Goal: Information Seeking & Learning: Find specific fact

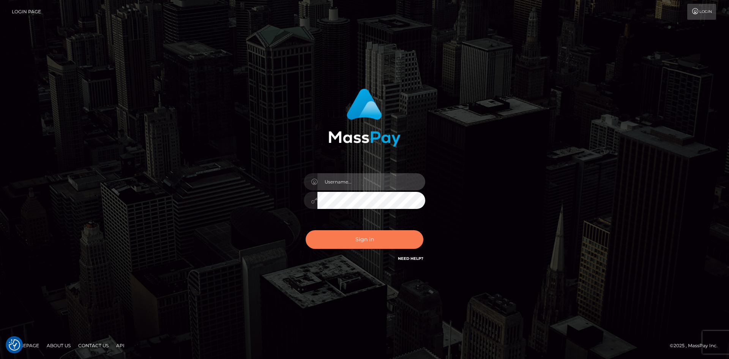
type input "alexstef"
click at [375, 236] on button "Sign in" at bounding box center [364, 239] width 118 height 19
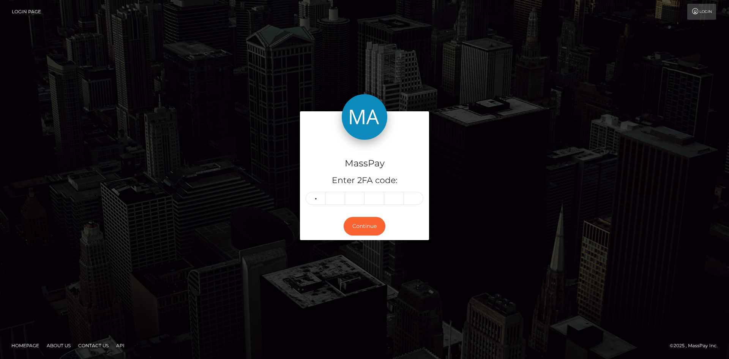
type input "0"
type input "2"
type input "3"
type input "6"
type input "1"
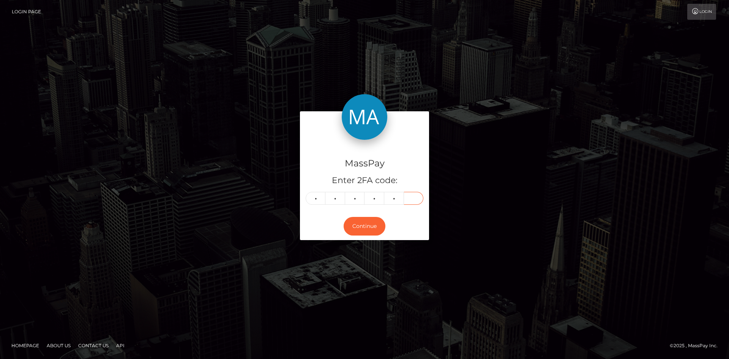
type input "1"
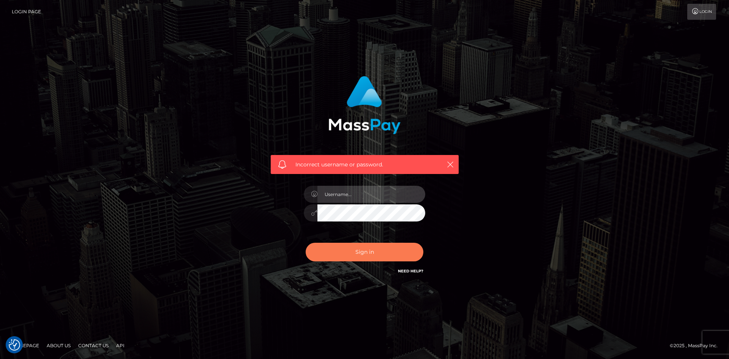
type input "alexstef"
click at [367, 247] on button "Sign in" at bounding box center [364, 251] width 118 height 19
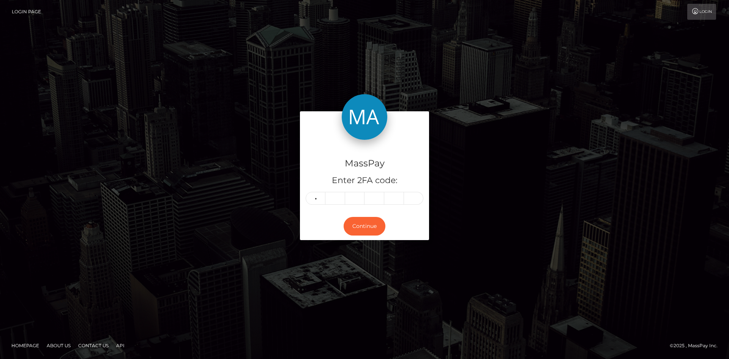
type input "1"
type input "5"
type input "0"
type input "6"
type input "4"
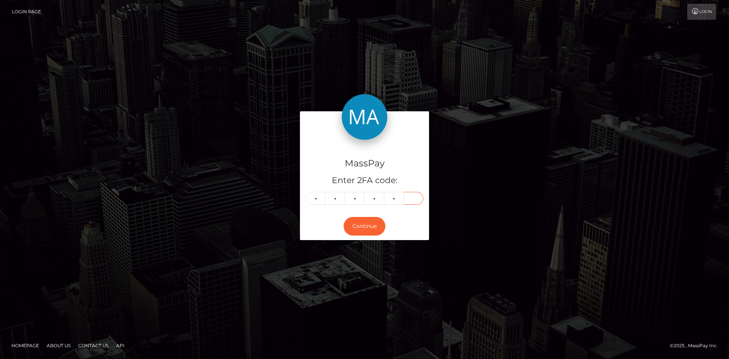
type input "0"
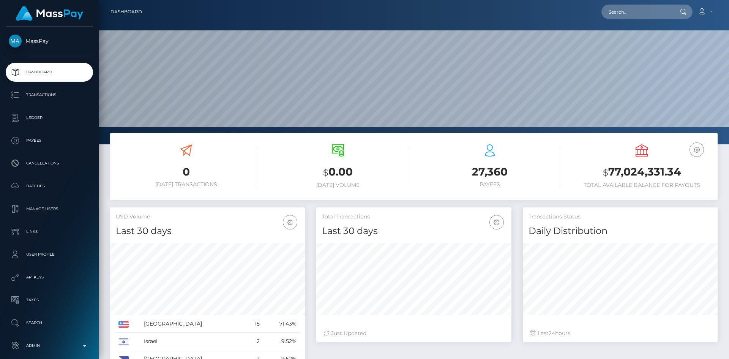
scroll to position [135, 195]
click at [46, 71] on p "Dashboard" at bounding box center [49, 71] width 81 height 11
drag, startPoint x: 608, startPoint y: 10, endPoint x: 620, endPoint y: 11, distance: 12.1
click at [609, 10] on input "text" at bounding box center [636, 12] width 71 height 14
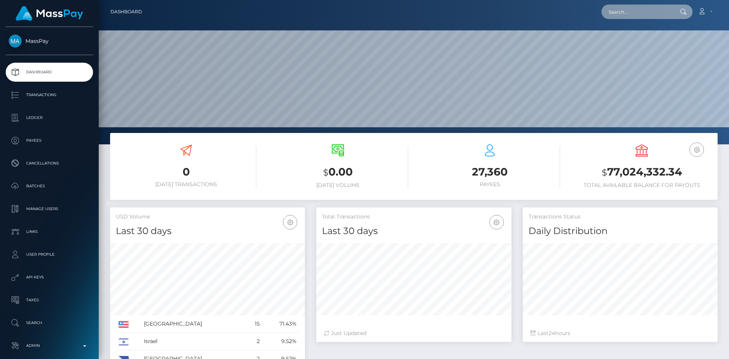
paste input "babycherryblosom77@gmail.com"
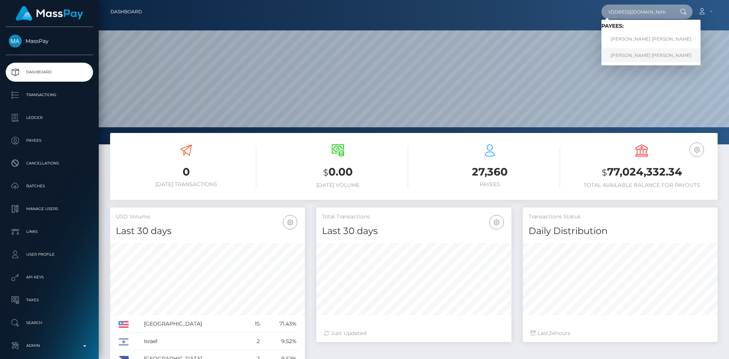
type input "babycherryblosom77@gmail.com"
click at [649, 53] on link "MARIA JOSE RUIZ CADAVID" at bounding box center [650, 55] width 99 height 14
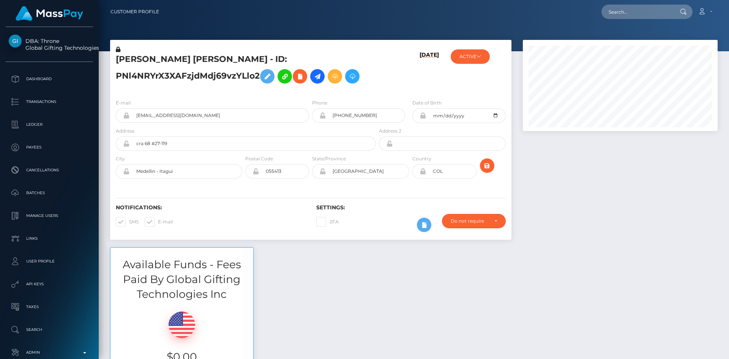
scroll to position [91, 195]
click at [618, 15] on input "text" at bounding box center [636, 12] width 71 height 14
paste input "3575"
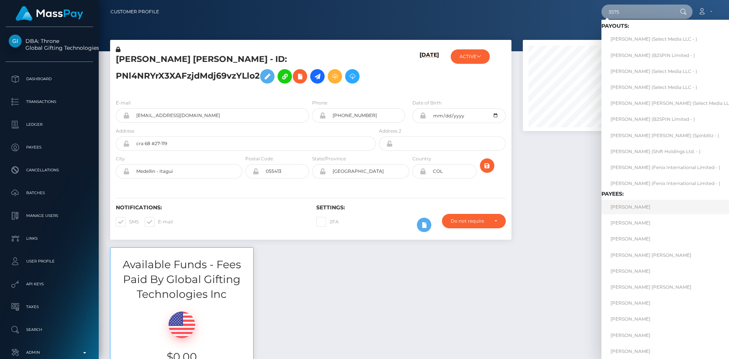
type input "3575"
click at [635, 206] on link "Keith Williams" at bounding box center [674, 207] width 146 height 14
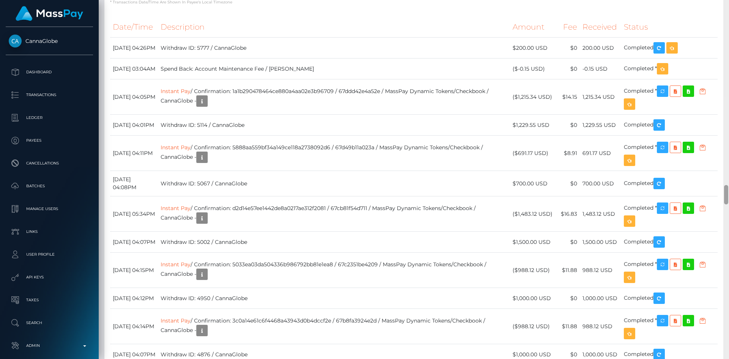
scroll to position [3326, 0]
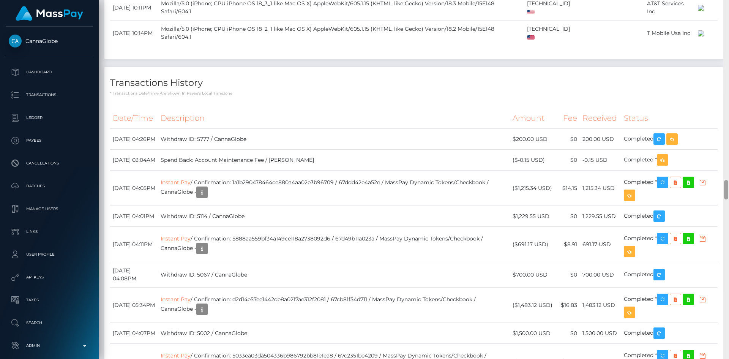
drag, startPoint x: 726, startPoint y: 13, endPoint x: 727, endPoint y: 188, distance: 175.3
click at [727, 188] on div at bounding box center [726, 189] width 4 height 19
click at [676, 144] on icon "button" at bounding box center [671, 138] width 9 height 9
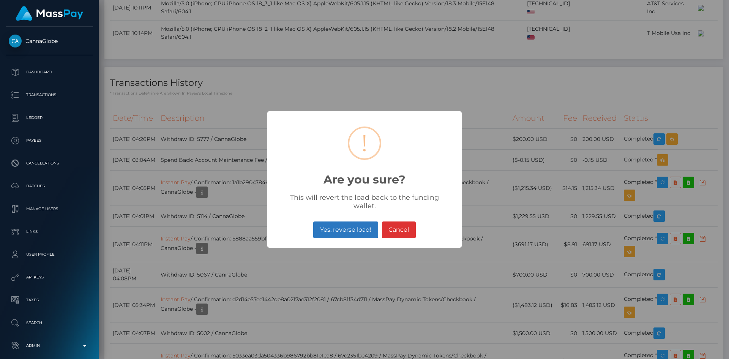
click at [355, 230] on button "Yes, reverse load!" at bounding box center [345, 229] width 65 height 17
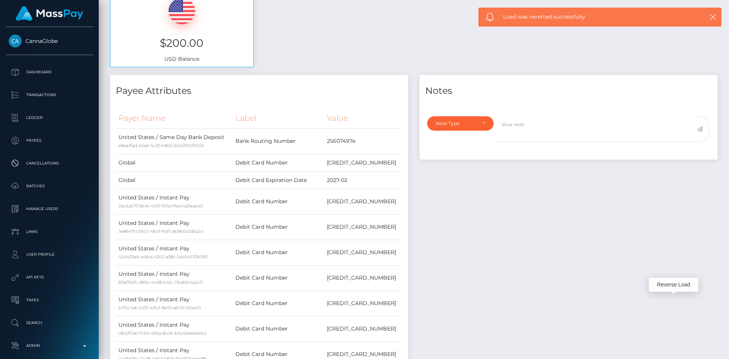
scroll to position [0, 0]
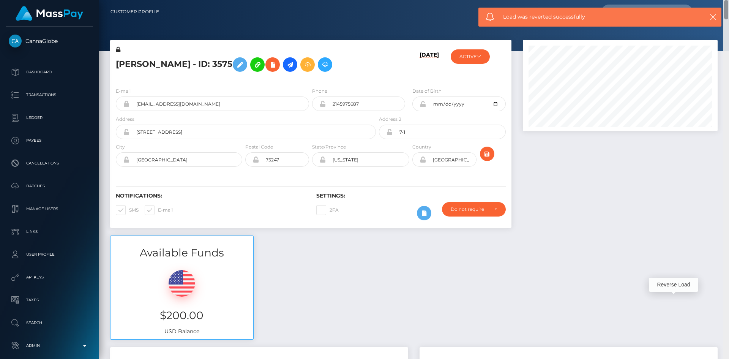
drag, startPoint x: 728, startPoint y: 152, endPoint x: 728, endPoint y: -5, distance: 157.5
click at [728, 0] on html "CannaGlobe Dashboard Transactions Ledger Payees Cancellations" at bounding box center [364, 179] width 729 height 359
click at [464, 59] on button "ACTIVE" at bounding box center [469, 56] width 39 height 14
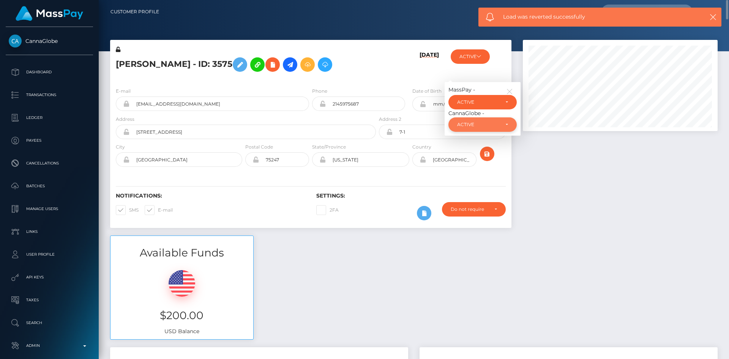
click at [471, 120] on div "ACTIVE" at bounding box center [482, 124] width 68 height 14
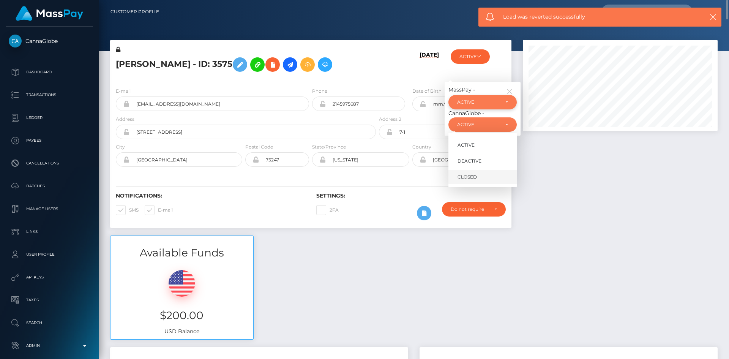
click at [469, 176] on span "CLOSED" at bounding box center [466, 176] width 19 height 7
select select "CLOSED"
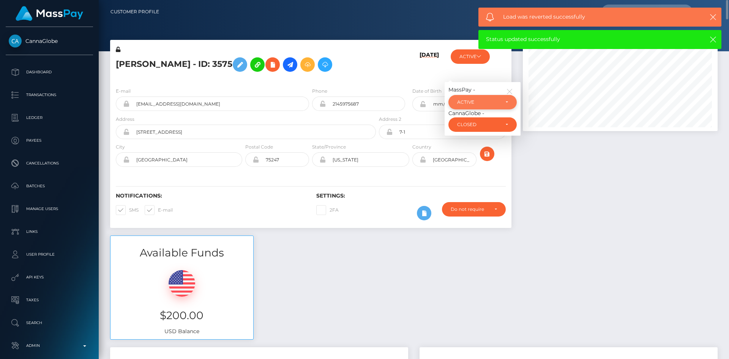
click at [486, 103] on div "ACTIVE" at bounding box center [478, 102] width 42 height 6
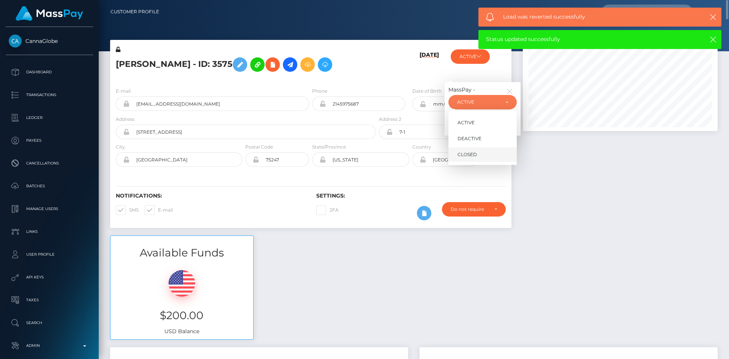
click at [476, 150] on link "CLOSED" at bounding box center [482, 155] width 68 height 14
select select "CLOSED"
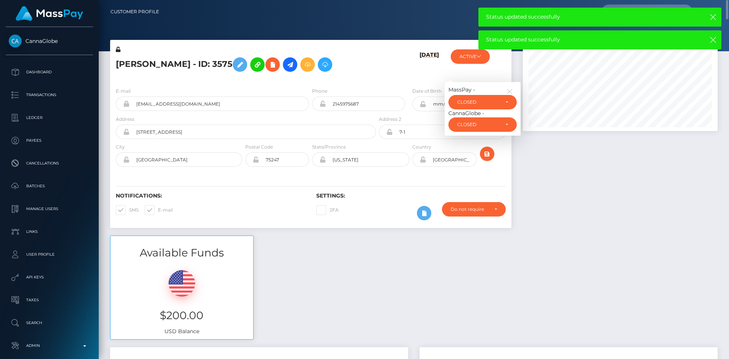
click at [158, 211] on span at bounding box center [158, 210] width 0 height 6
click at [158, 210] on input "E-mail" at bounding box center [160, 207] width 5 height 5
checkbox input "false"
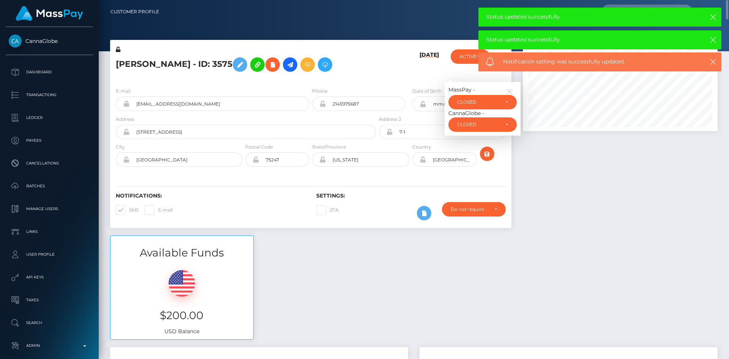
click at [129, 209] on span at bounding box center [129, 210] width 0 height 6
click at [129, 209] on input "SMS" at bounding box center [131, 207] width 5 height 5
checkbox input "false"
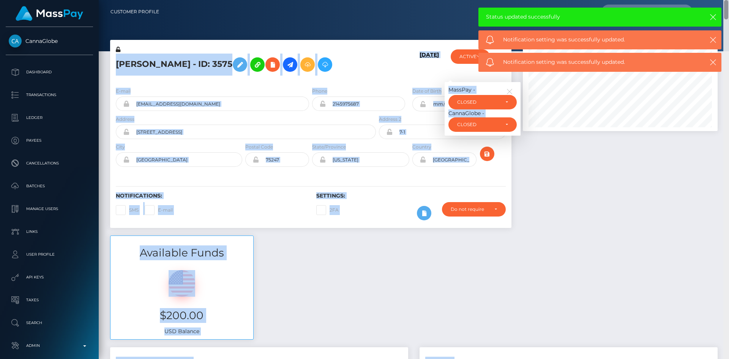
drag, startPoint x: 726, startPoint y: 9, endPoint x: 724, endPoint y: 30, distance: 20.6
click at [724, 30] on div "Customer Profile Loading... Loading..." at bounding box center [414, 179] width 630 height 359
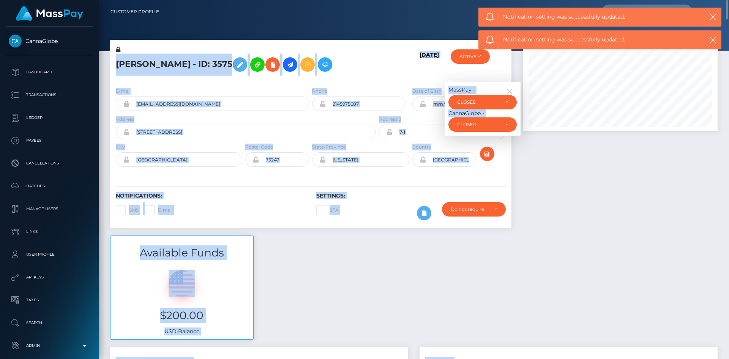
click at [620, 245] on div "Available Funds $200.00 USD Balance" at bounding box center [413, 291] width 619 height 112
click at [336, 144] on label "State/Province" at bounding box center [329, 146] width 34 height 7
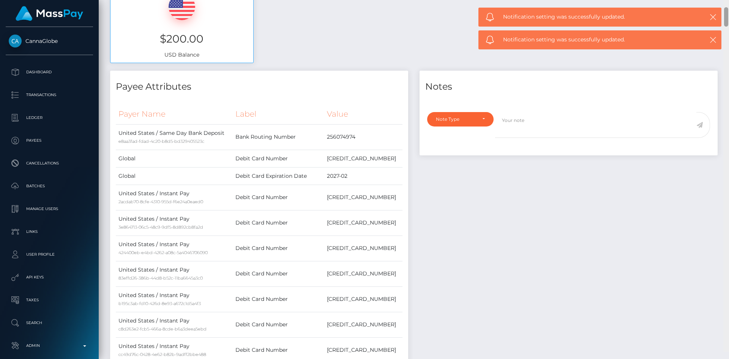
scroll to position [241, 0]
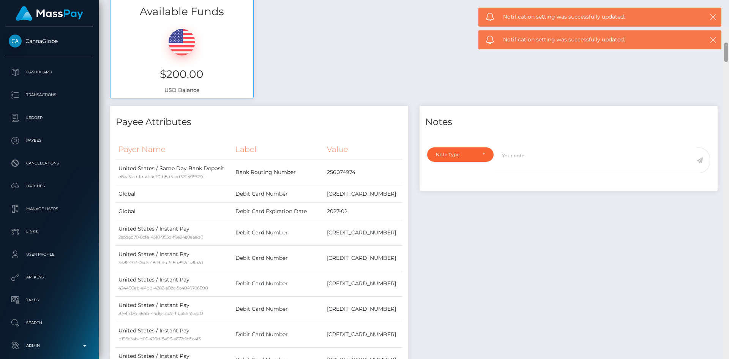
drag, startPoint x: 726, startPoint y: 15, endPoint x: 722, endPoint y: 26, distance: 11.5
click at [722, 26] on div "Customer Profile Loading... Loading..." at bounding box center [414, 179] width 630 height 359
click at [464, 157] on div "Note Type" at bounding box center [456, 154] width 40 height 6
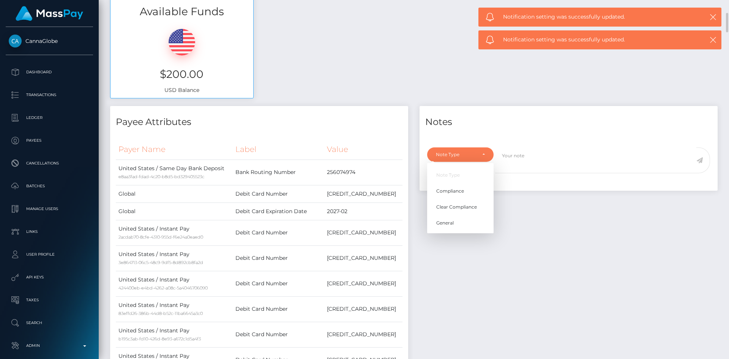
scroll to position [91, 195]
click at [455, 221] on link "General" at bounding box center [460, 223] width 66 height 14
select select "GENERAL"
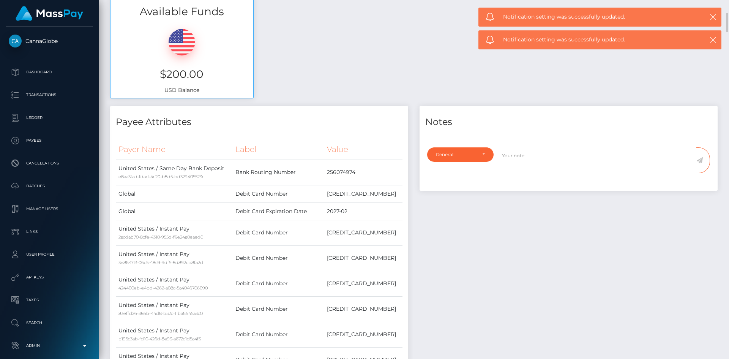
click at [540, 157] on textarea at bounding box center [595, 160] width 201 height 26
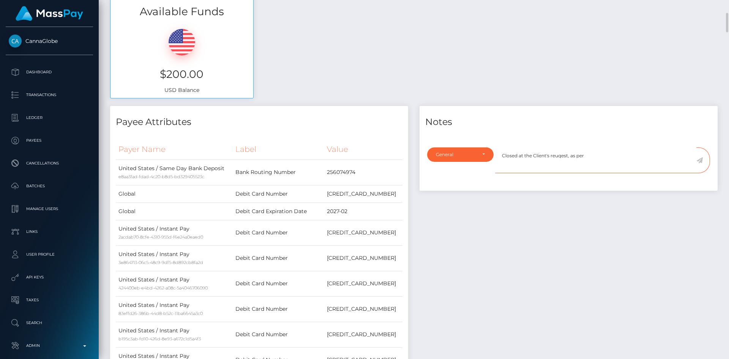
paste textarea "Ticket #124818"
type textarea "Closed at the Client's request, as per Ticket #124818"
click at [701, 161] on icon at bounding box center [699, 160] width 6 height 6
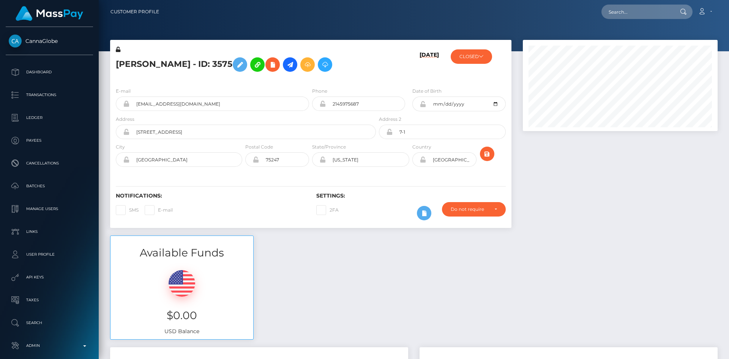
scroll to position [91, 195]
click at [618, 14] on input "text" at bounding box center [636, 12] width 71 height 14
paste input "1299668664"
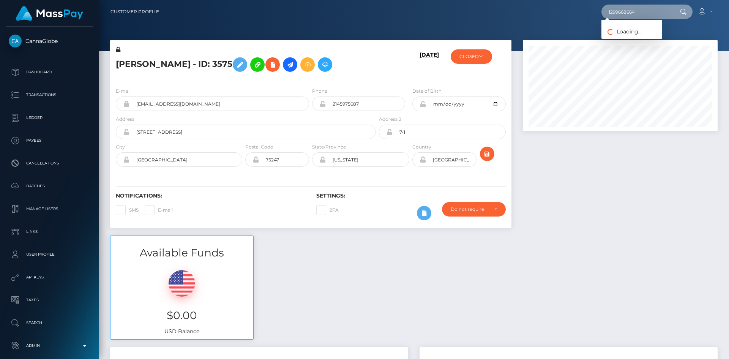
type input "1299668664"
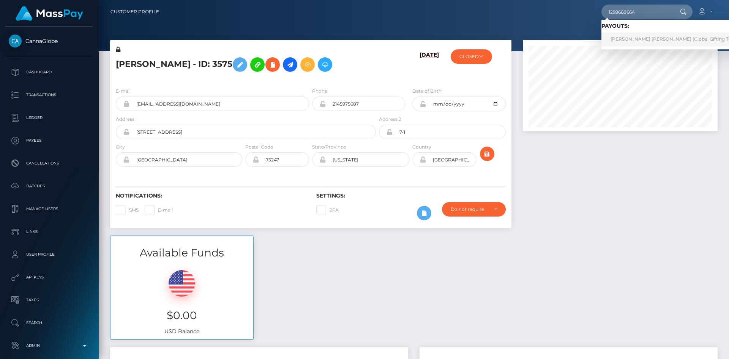
click at [644, 35] on link "[PERSON_NAME] [PERSON_NAME] (Global Gifting Technologies Inc - Throne)" at bounding box center [698, 39] width 194 height 14
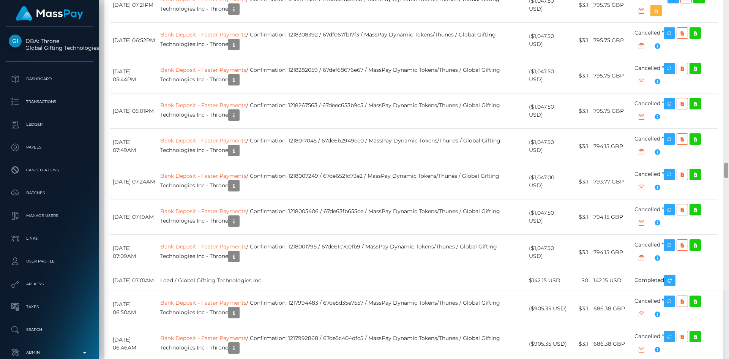
scroll to position [5314, 0]
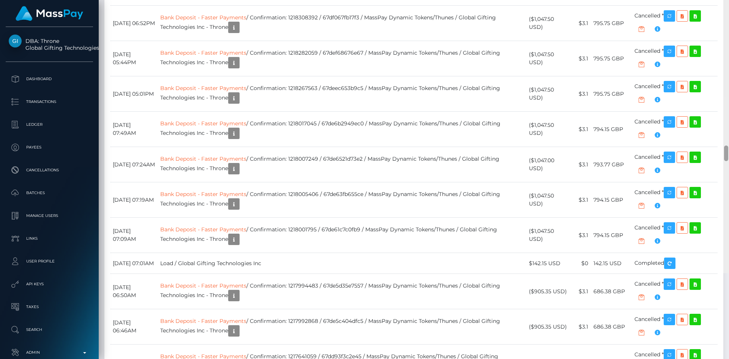
drag, startPoint x: 727, startPoint y: 11, endPoint x: 716, endPoint y: 242, distance: 232.1
click at [716, 242] on div "Customer Profile Loading... Loading..." at bounding box center [414, 179] width 630 height 359
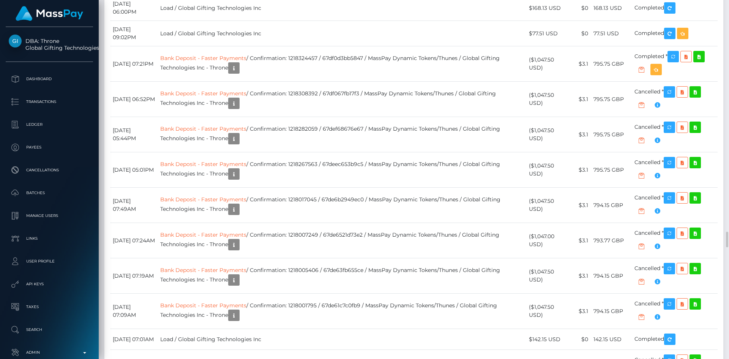
scroll to position [91, 195]
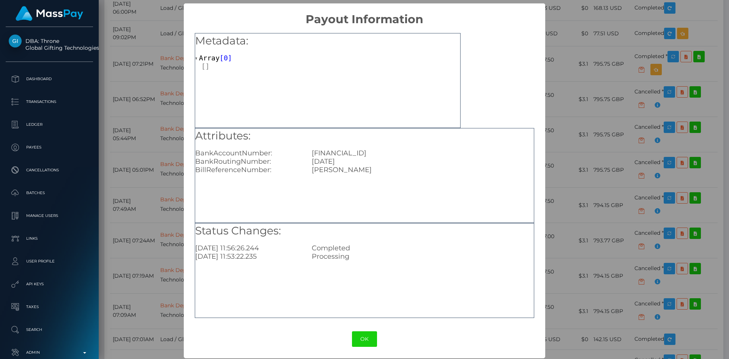
drag, startPoint x: 345, startPoint y: 162, endPoint x: 309, endPoint y: 164, distance: 35.4
click at [309, 164] on div "[DATE]" at bounding box center [422, 161] width 233 height 8
copy div "[DATE]"
click at [557, 208] on div "× Payout Information Metadata: Array [ 0 ] Attributes: BankAccountNumber: [FINA…" at bounding box center [364, 179] width 729 height 359
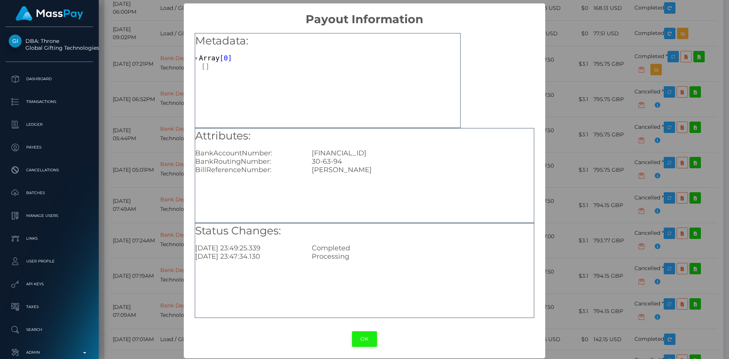
click at [362, 335] on button "OK" at bounding box center [364, 339] width 25 height 16
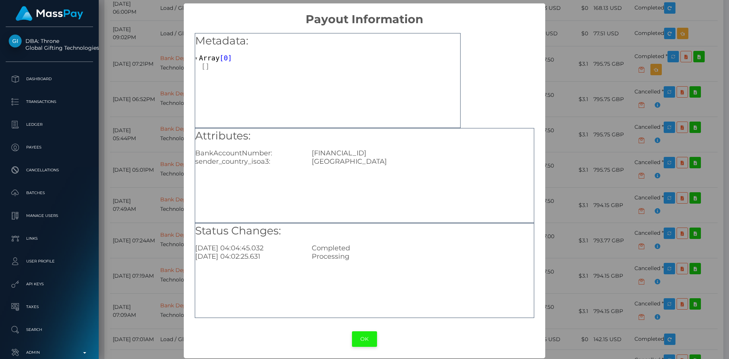
click at [364, 338] on button "OK" at bounding box center [364, 339] width 25 height 16
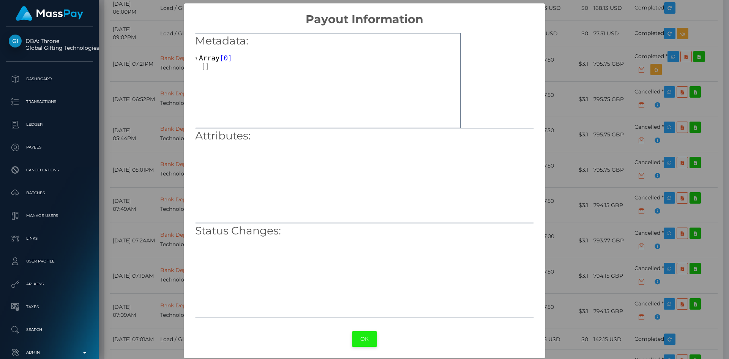
click at [358, 338] on button "OK" at bounding box center [364, 339] width 25 height 16
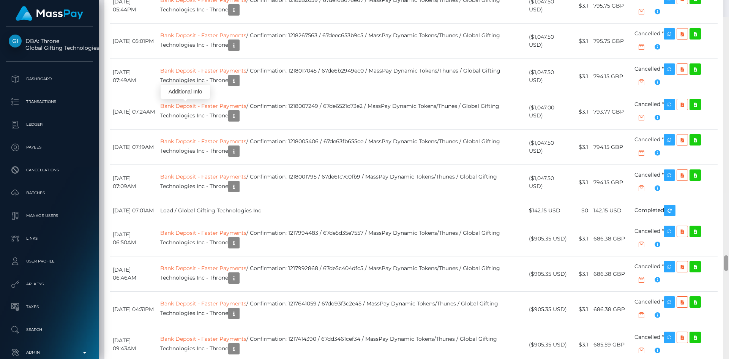
scroll to position [5383, 0]
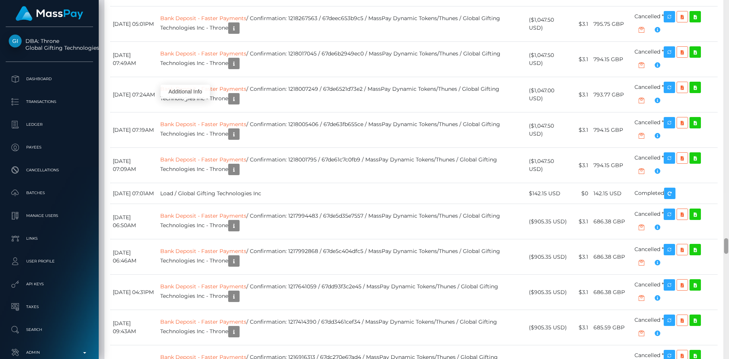
drag, startPoint x: 726, startPoint y: 239, endPoint x: 726, endPoint y: 246, distance: 6.5
click at [726, 246] on div at bounding box center [726, 246] width 4 height 16
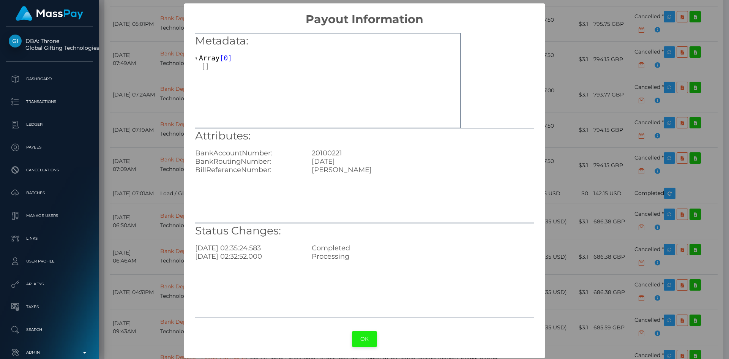
click at [361, 337] on button "OK" at bounding box center [364, 339] width 25 height 16
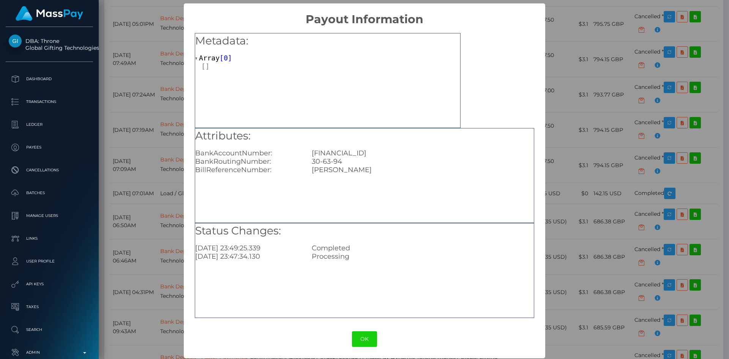
click at [555, 172] on div "× Payout Information Metadata: Array [ 0 ] Attributes: BankAccountNumber: GB97L…" at bounding box center [364, 179] width 729 height 359
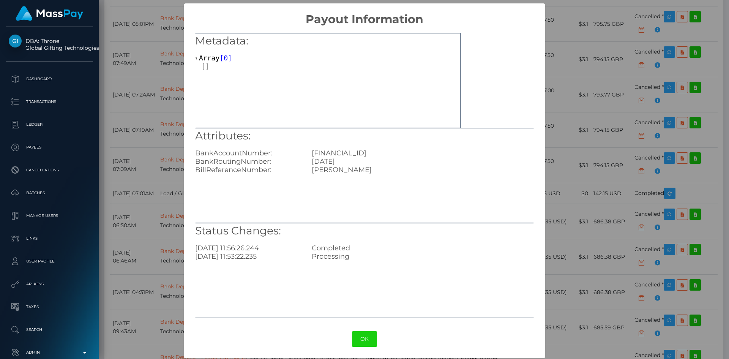
drag, startPoint x: 335, startPoint y: 163, endPoint x: 308, endPoint y: 164, distance: 26.6
click at [308, 164] on div "04-29-09" at bounding box center [422, 161] width 233 height 8
copy div "04-29-09"
click at [153, 200] on div "× Payout Information Metadata: Array [ 0 ] Attributes: BankAccountNumber: GB97L…" at bounding box center [364, 179] width 729 height 359
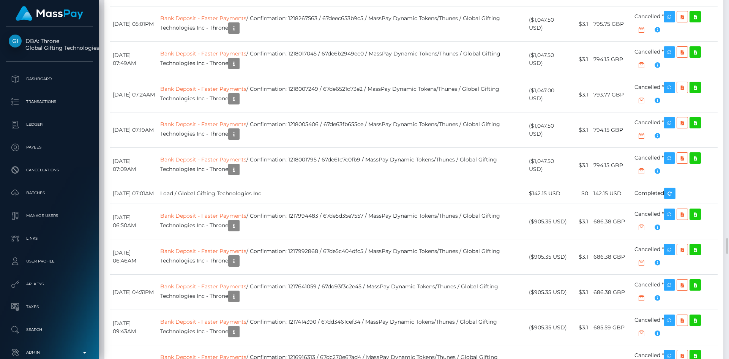
drag, startPoint x: 144, startPoint y: 185, endPoint x: 112, endPoint y: 186, distance: 32.3
copy td "July 18, 2025"
drag, startPoint x: 364, startPoint y: 179, endPoint x: 406, endPoint y: 180, distance: 42.1
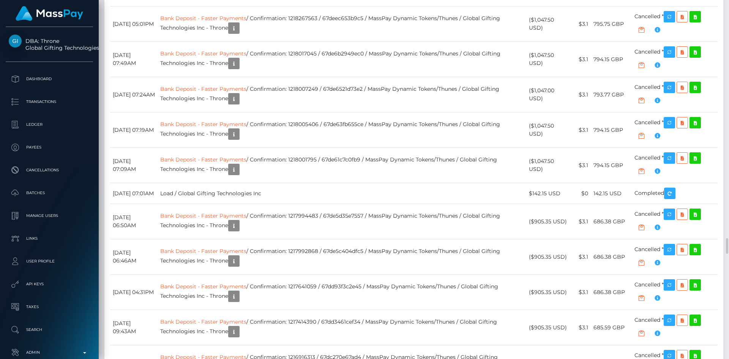
drag, startPoint x: 596, startPoint y: 185, endPoint x: 626, endPoint y: 186, distance: 29.6
copy td "960.69 GBP"
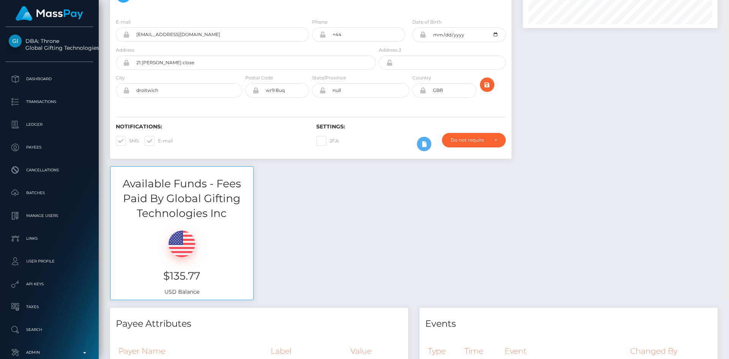
scroll to position [0, 0]
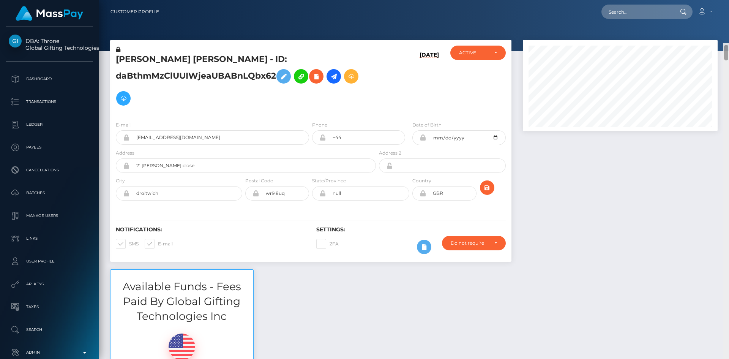
drag, startPoint x: 725, startPoint y: 244, endPoint x: 728, endPoint y: -1, distance: 244.8
click at [728, 0] on html "DBA: Throne Global Gifting Technologies Inc Dashboard Transactions Ledger Payee…" at bounding box center [364, 179] width 729 height 359
